Goal: Transaction & Acquisition: Book appointment/travel/reservation

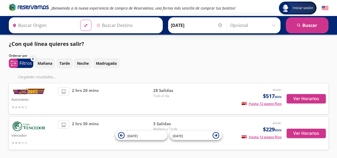
type input "[GEOGRAPHIC_DATA], [GEOGRAPHIC_DATA][PERSON_NAME]"
type input "[GEOGRAPHIC_DATA][PERSON_NAME], [GEOGRAPHIC_DATA][PERSON_NAME]"
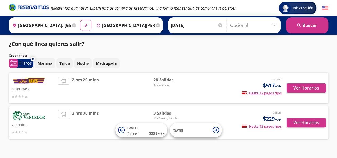
click at [203, 58] on div "Mañana Tarde Noche Madrugada" at bounding box center [182, 63] width 294 height 10
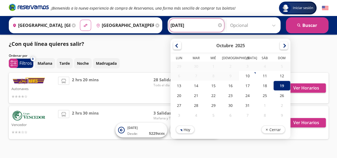
click at [190, 22] on input "19-Oct-25" at bounding box center [196, 25] width 52 height 13
click at [264, 85] on div "18" at bounding box center [264, 86] width 17 height 10
type input "[DATE]"
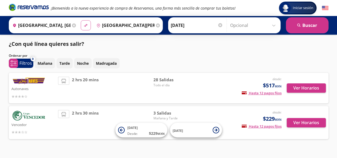
click at [85, 22] on button "material-symbols:compare-arrows-rounded" at bounding box center [86, 25] width 10 height 10
type input "[GEOGRAPHIC_DATA][PERSON_NAME], [GEOGRAPHIC_DATA][PERSON_NAME]"
type input "[GEOGRAPHIC_DATA], [GEOGRAPHIC_DATA][PERSON_NAME]"
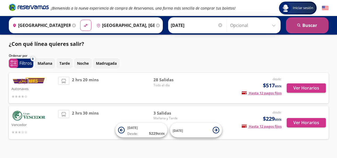
click at [299, 25] on icon "submit" at bounding box center [298, 24] width 3 height 3
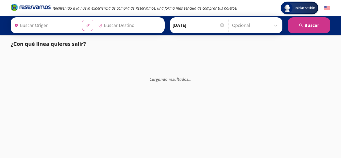
type input "[GEOGRAPHIC_DATA], [GEOGRAPHIC_DATA][PERSON_NAME]"
type input "[GEOGRAPHIC_DATA][PERSON_NAME], [GEOGRAPHIC_DATA][PERSON_NAME]"
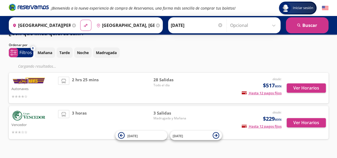
scroll to position [21, 0]
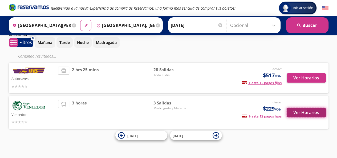
click at [308, 113] on button "Ver Horarios" at bounding box center [305, 112] width 39 height 9
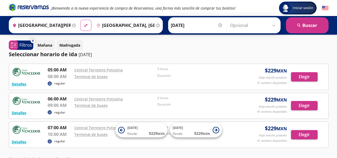
click at [218, 61] on div "0 system-uicons:filtering Filtros chevron Mañana Madrugada Seleccionar horario …" at bounding box center [168, 105] width 325 height 131
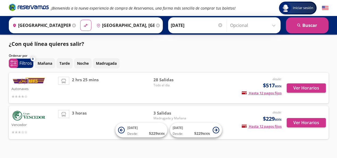
scroll to position [10, 0]
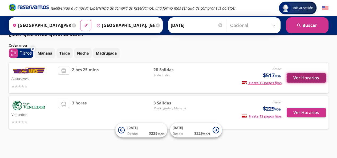
click at [293, 79] on button "Ver Horarios" at bounding box center [305, 77] width 39 height 9
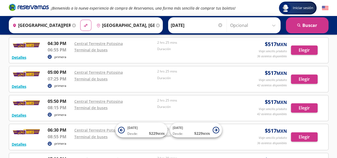
scroll to position [633, 0]
